Goal: Transaction & Acquisition: Purchase product/service

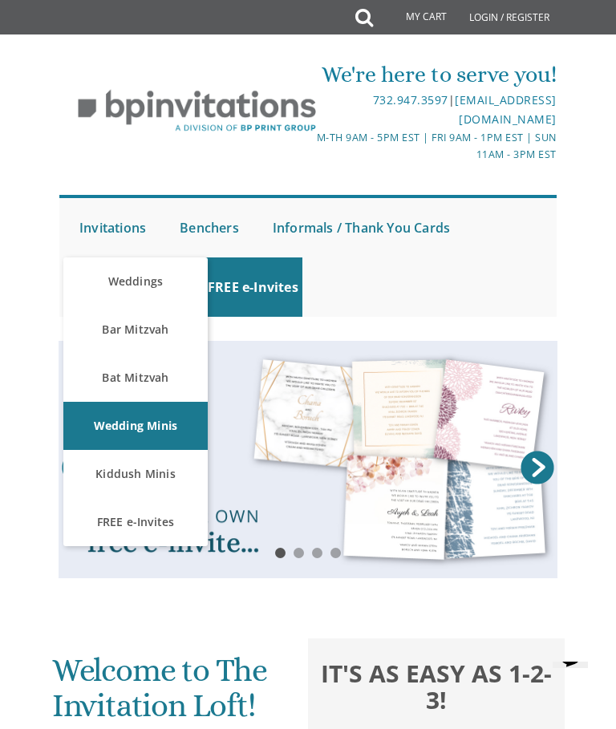
click at [155, 467] on link "Kiddush Minis" at bounding box center [135, 474] width 144 height 48
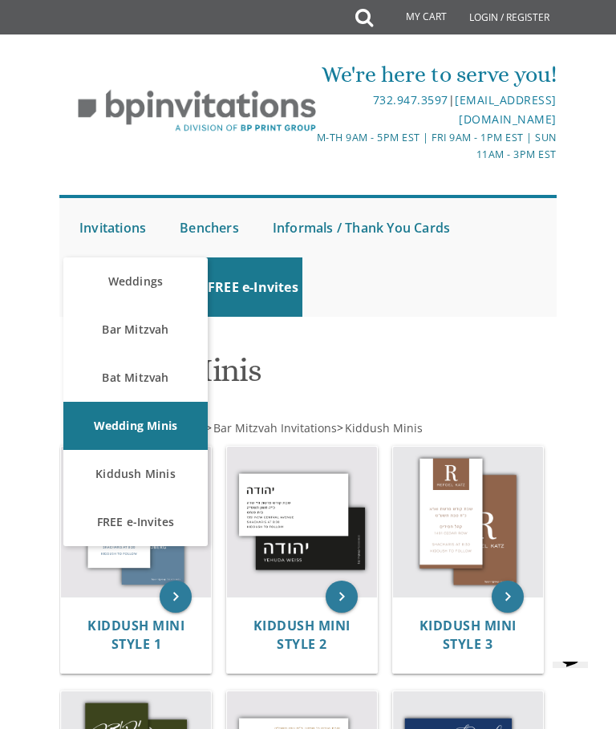
click at [126, 528] on link "FREE e-Invites" at bounding box center [135, 522] width 144 height 48
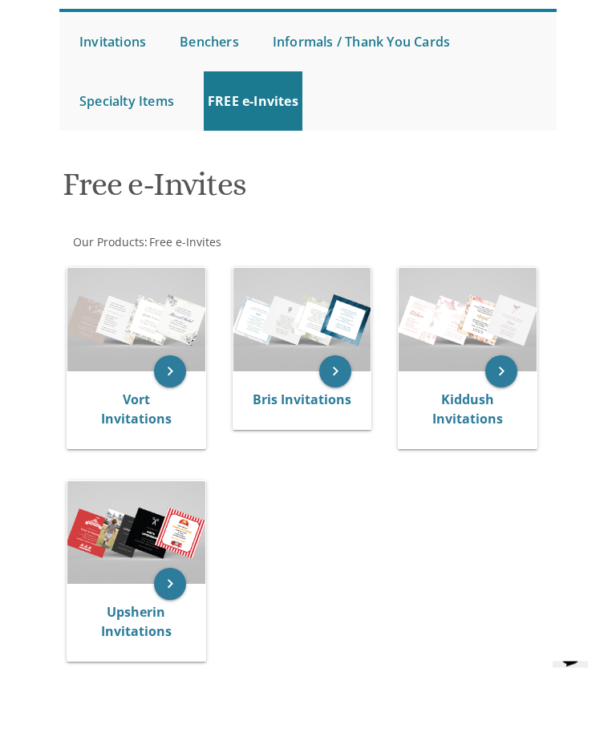
scroll to position [186, 0]
click at [451, 332] on img at bounding box center [468, 319] width 138 height 103
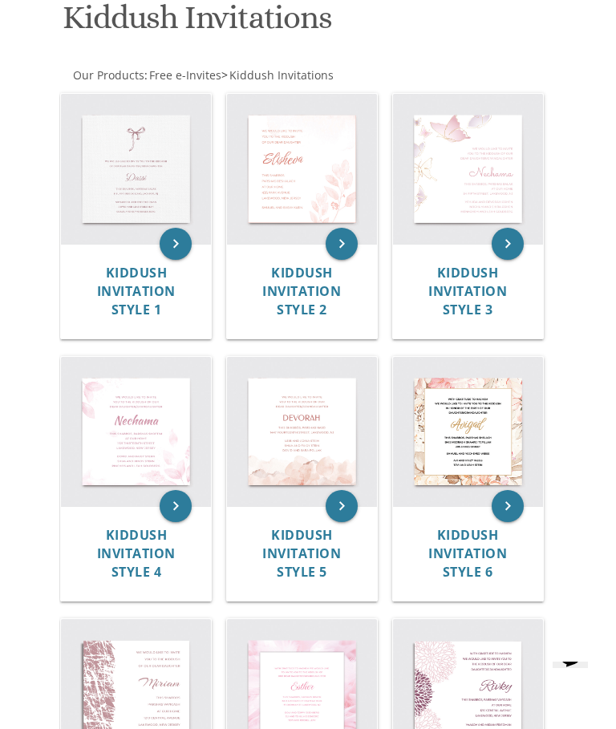
scroll to position [345, 0]
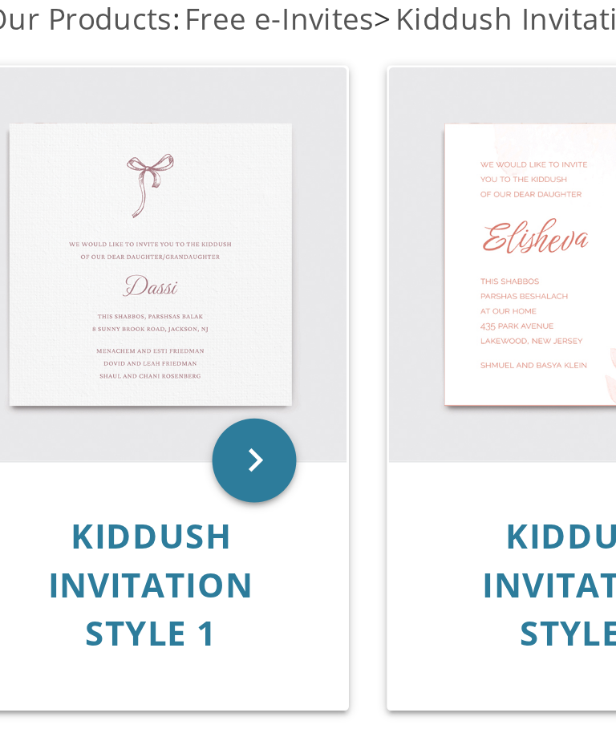
click at [233, 365] on img at bounding box center [302, 440] width 150 height 150
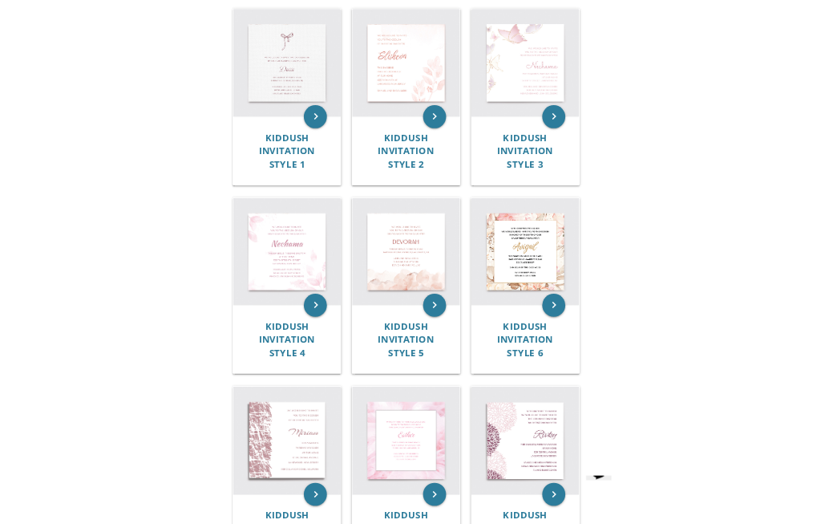
scroll to position [433, 0]
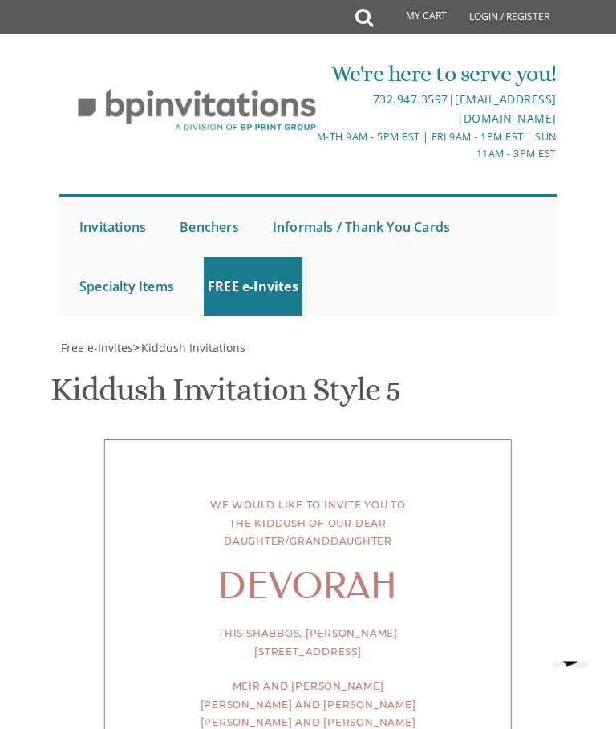
scroll to position [9, 0]
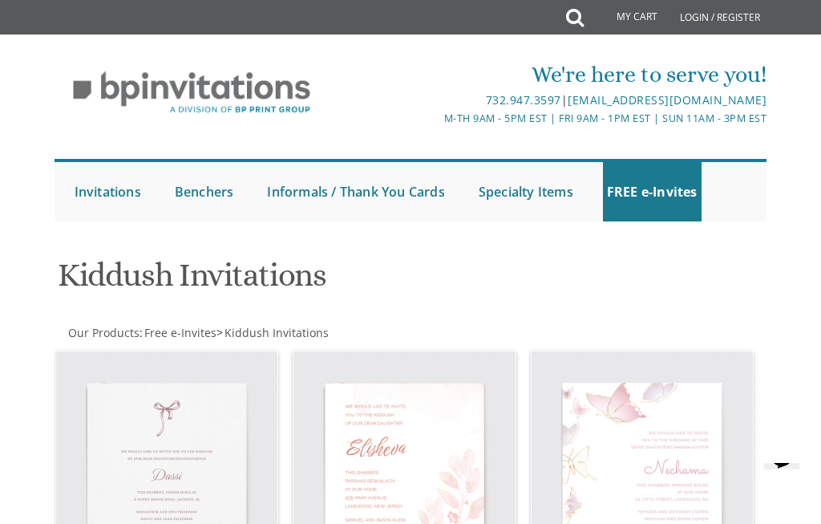
click at [646, 505] on img at bounding box center [642, 461] width 221 height 221
